Goal: Transaction & Acquisition: Purchase product/service

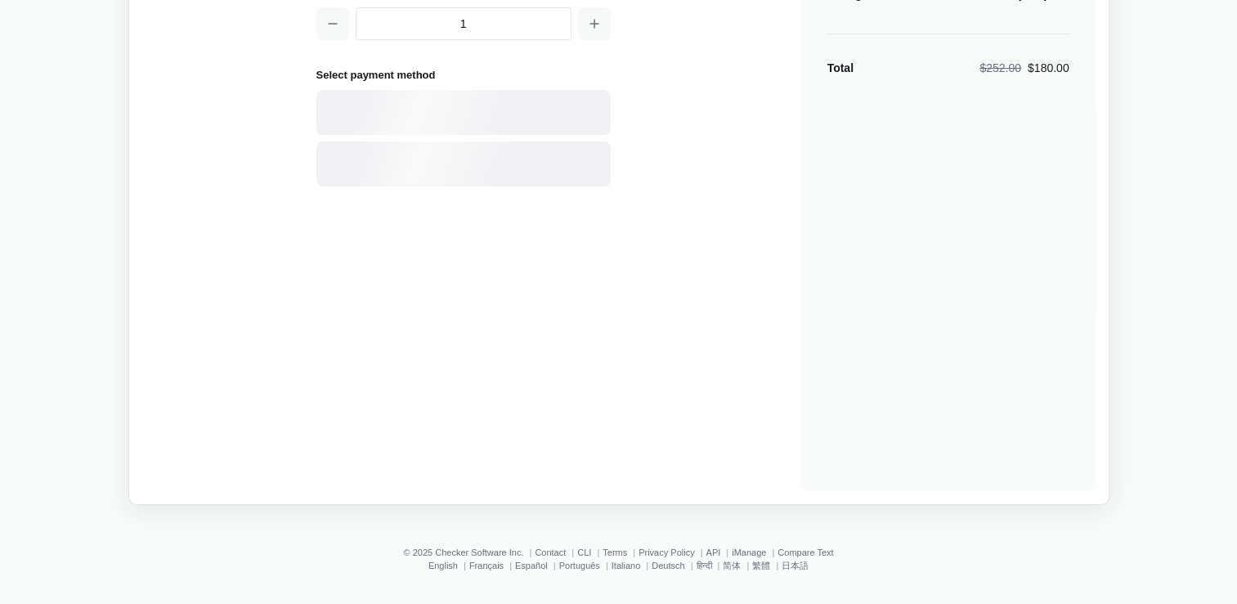
scroll to position [195, 0]
click at [729, 561] on link "简体" at bounding box center [732, 564] width 18 height 10
